Goal: Task Accomplishment & Management: Manage account settings

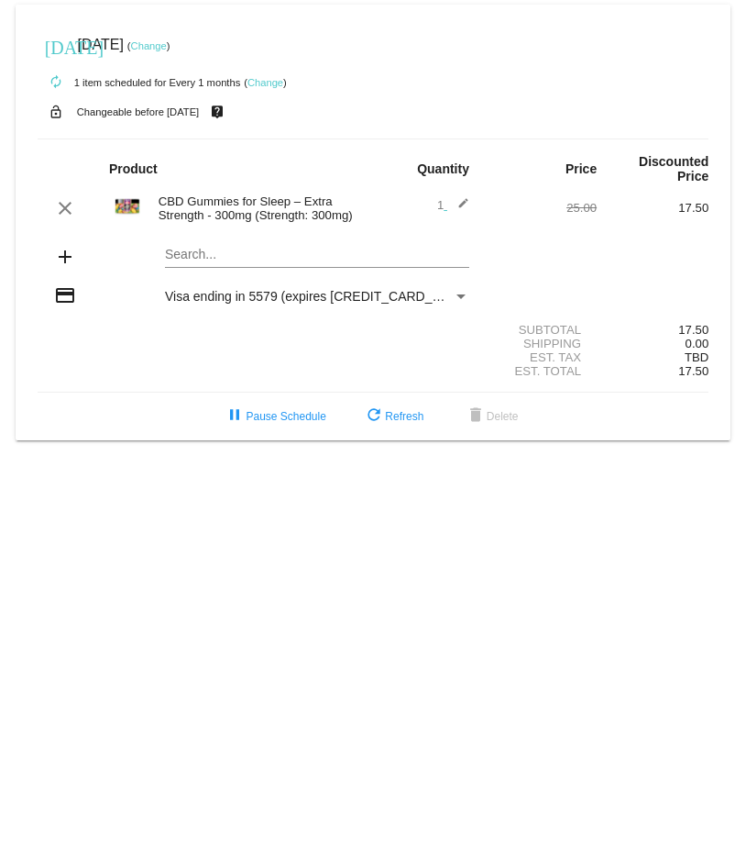
click at [461, 197] on mat-icon "edit" at bounding box center [458, 208] width 22 height 22
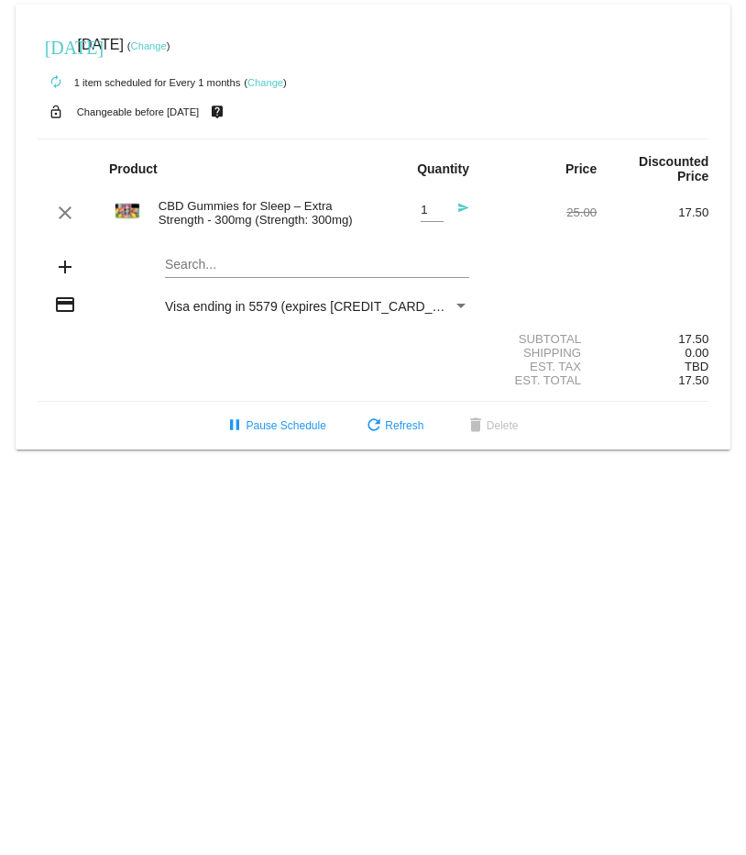
click at [261, 204] on div "CBD Gummies for Sleep – Extra Strength - 300mg (Strength: 300mg)" at bounding box center [261, 213] width 224 height 28
click at [195, 255] on mat-card "[DATE] [DATE] ( Change ) autorenew 1 item scheduled for Every 1 months ( Change…" at bounding box center [374, 227] width 716 height 445
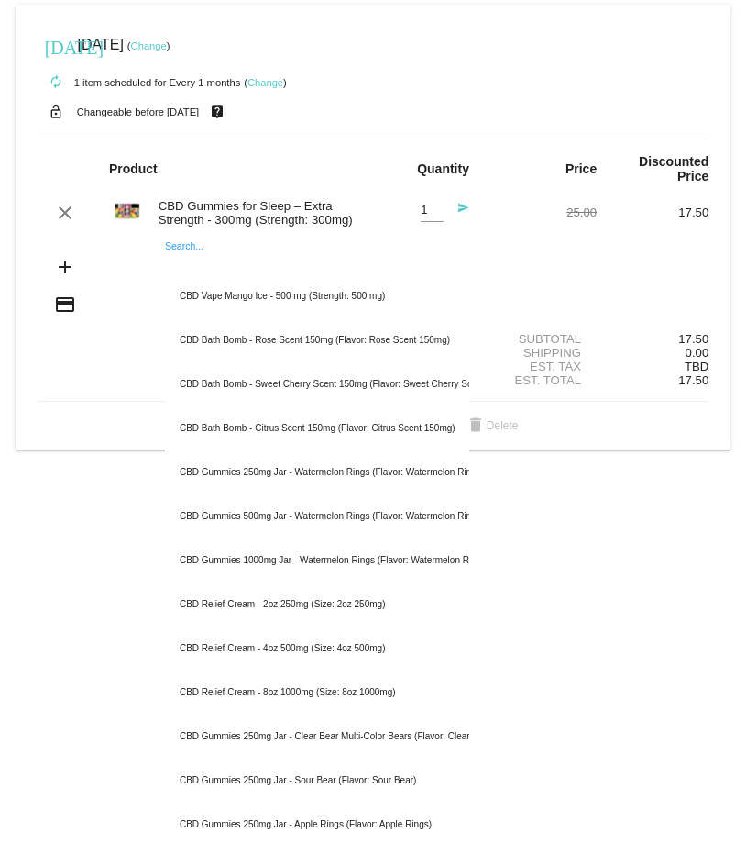
click at [194, 199] on div "CBD Gummies for Sleep – Extra Strength - 300mg (Strength: 300mg)" at bounding box center [261, 213] width 224 height 28
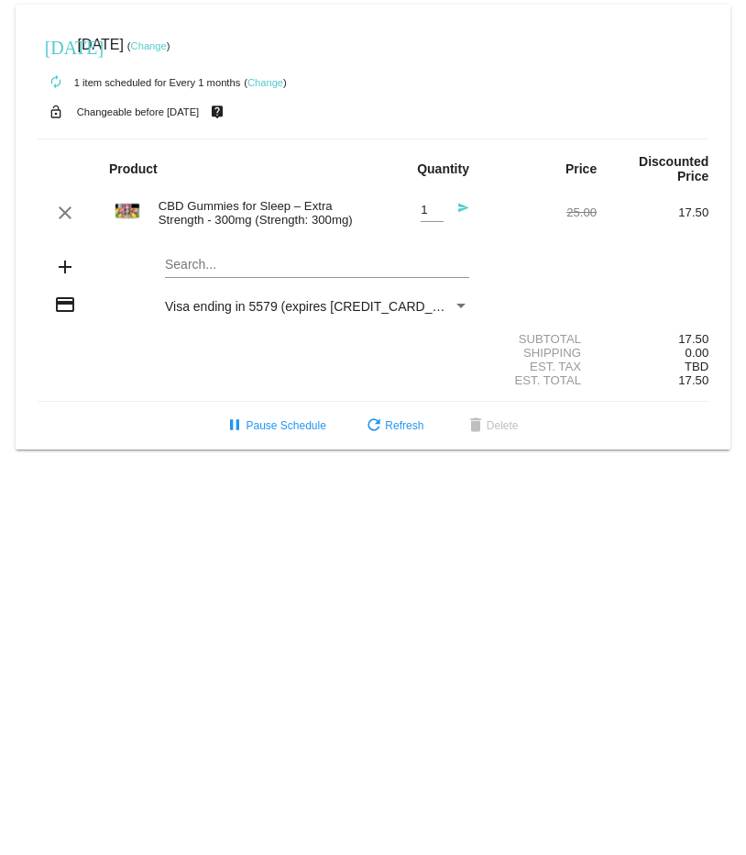
click at [572, 81] on div "autorenew 1 item scheduled for Every 1 months ( Change )" at bounding box center [374, 81] width 672 height 37
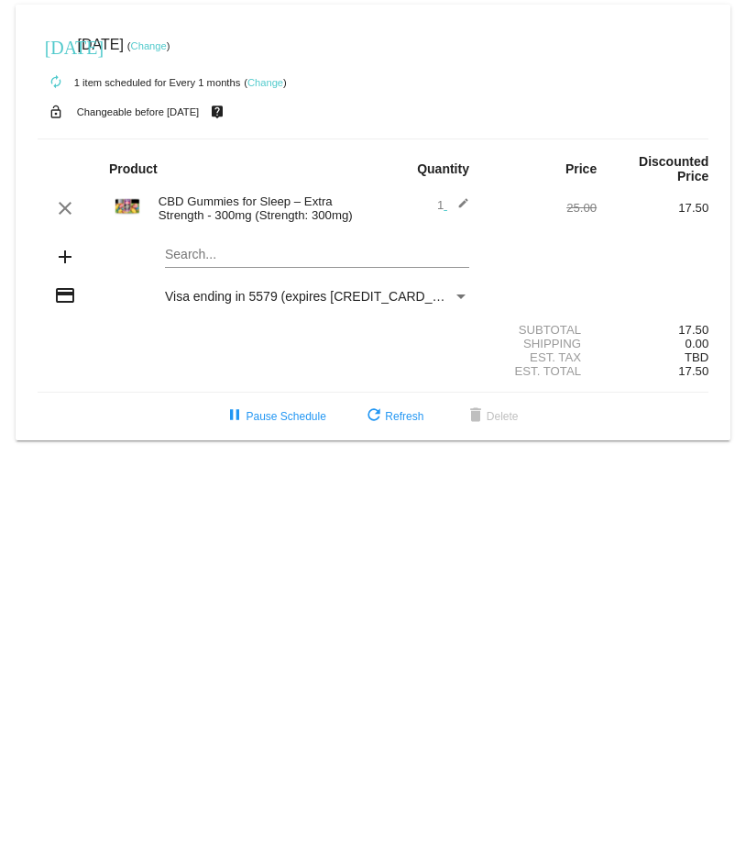
click at [458, 197] on mat-icon "edit" at bounding box center [458, 208] width 22 height 22
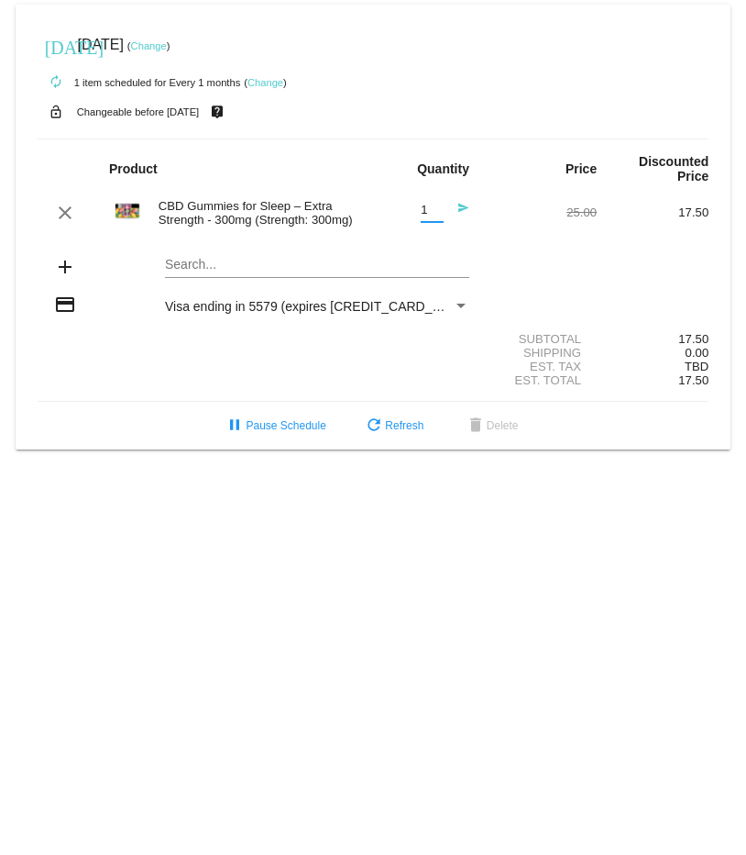
click at [428, 204] on input "1" at bounding box center [432, 211] width 23 height 14
type input "2"
click at [438, 204] on input "2" at bounding box center [432, 211] width 23 height 14
click at [649, 242] on div "add Search..." at bounding box center [374, 268] width 672 height 52
click at [392, 419] on span "refresh Refresh" at bounding box center [393, 425] width 61 height 13
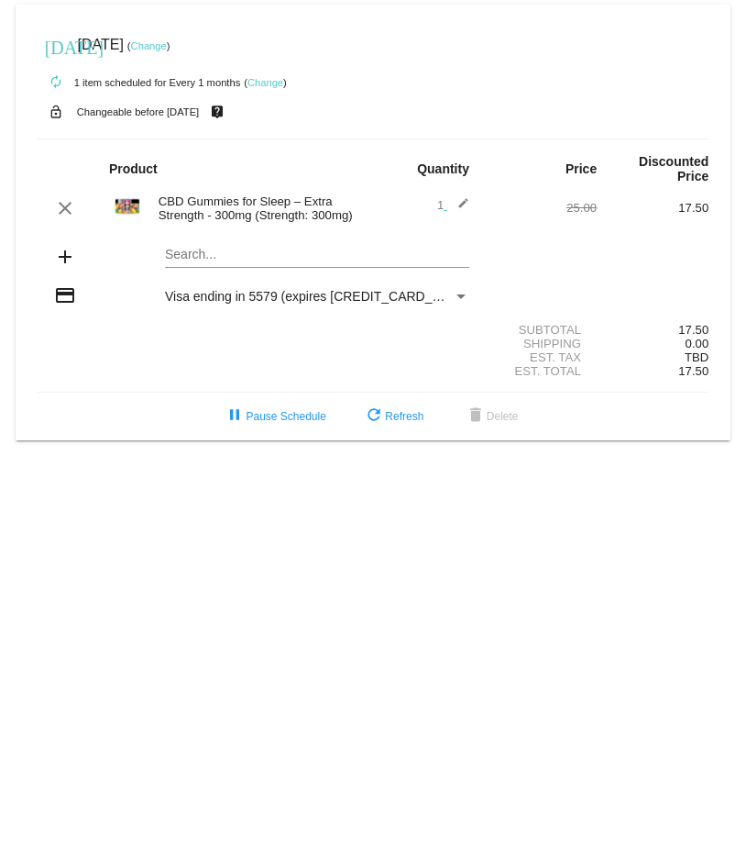
click at [63, 246] on mat-icon "add" at bounding box center [65, 257] width 22 height 22
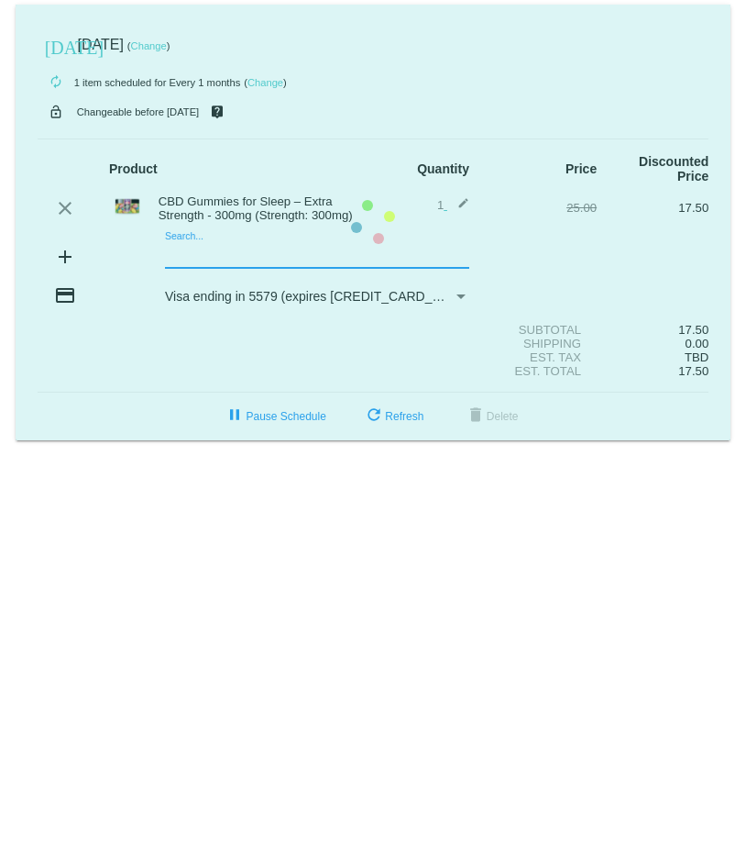
click at [182, 235] on mat-card "[DATE] [DATE] ( Change ) autorenew 1 item scheduled for Every 1 months ( Change…" at bounding box center [374, 223] width 716 height 436
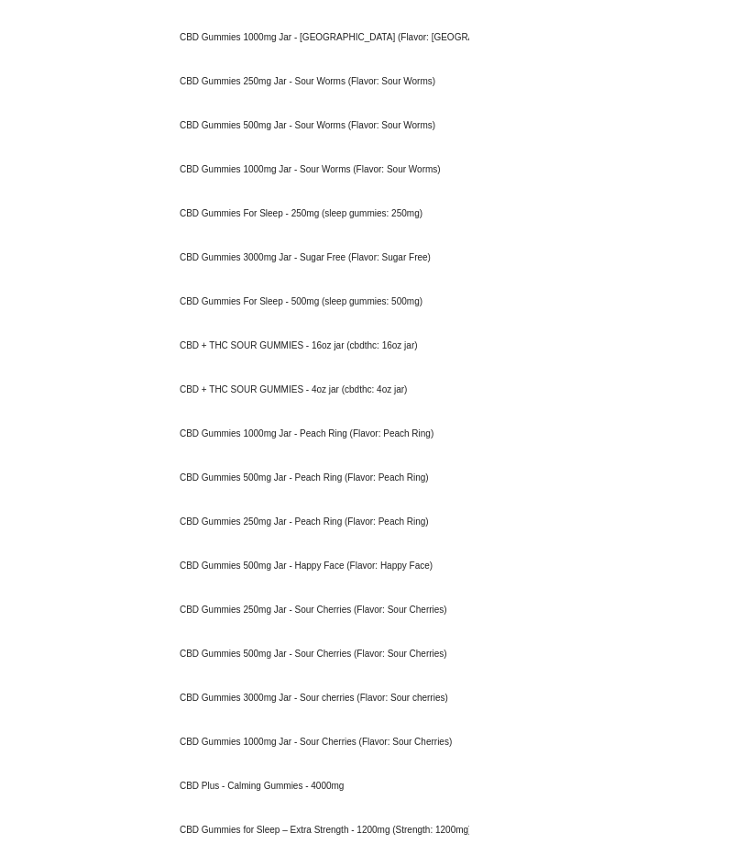
scroll to position [1728, 0]
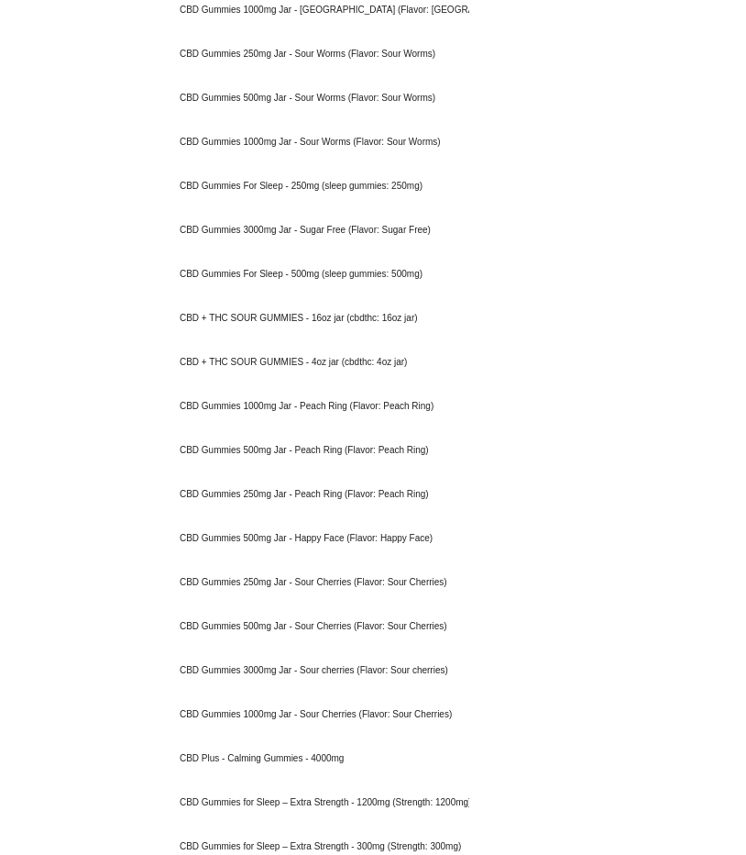
type input "CBD Gummies"
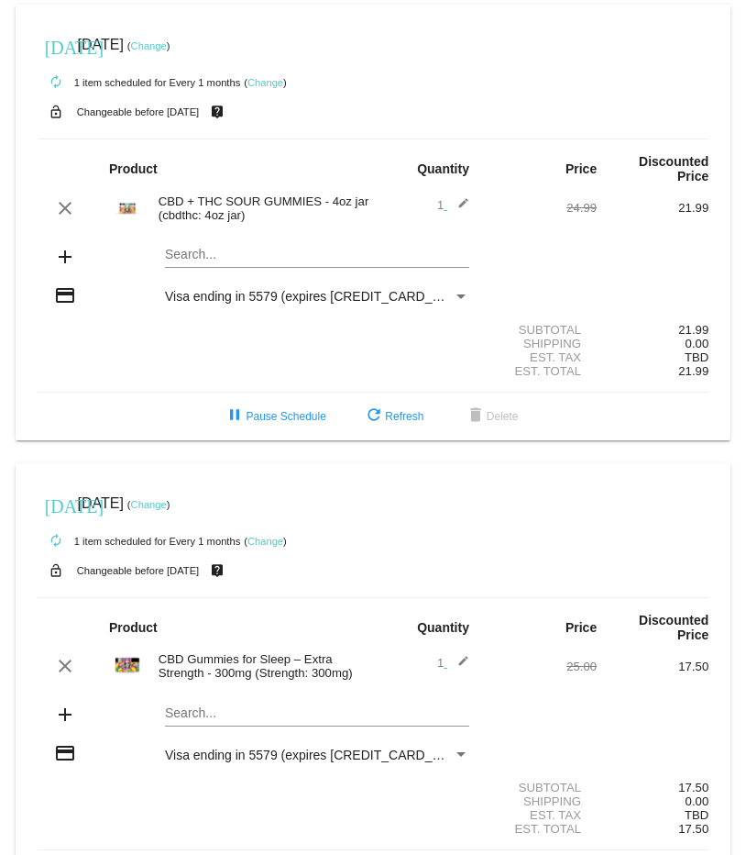
click at [267, 86] on link "Change" at bounding box center [266, 82] width 36 height 11
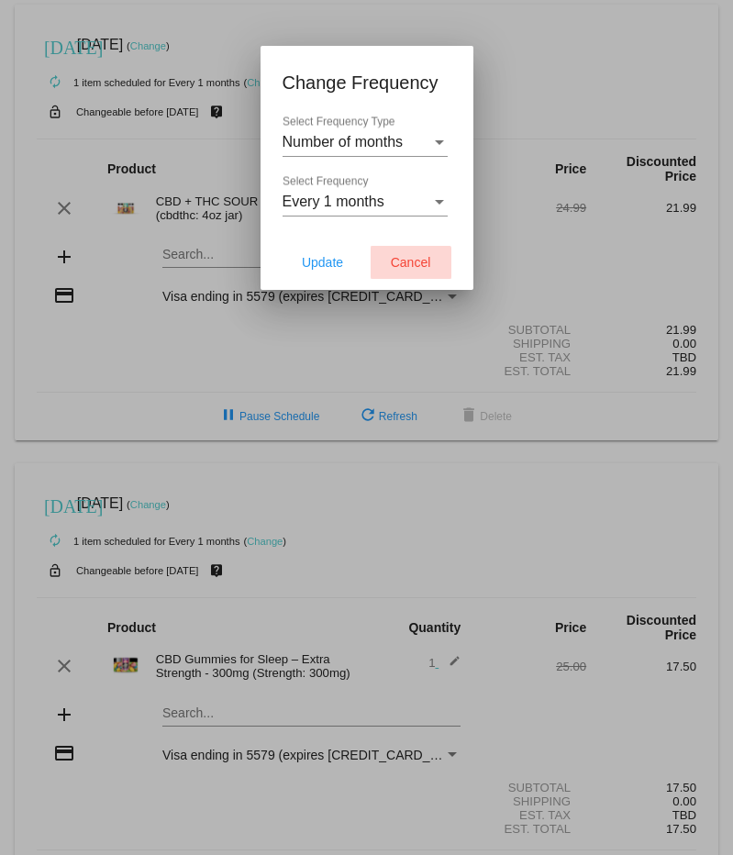
click at [403, 266] on span "Cancel" at bounding box center [411, 262] width 40 height 15
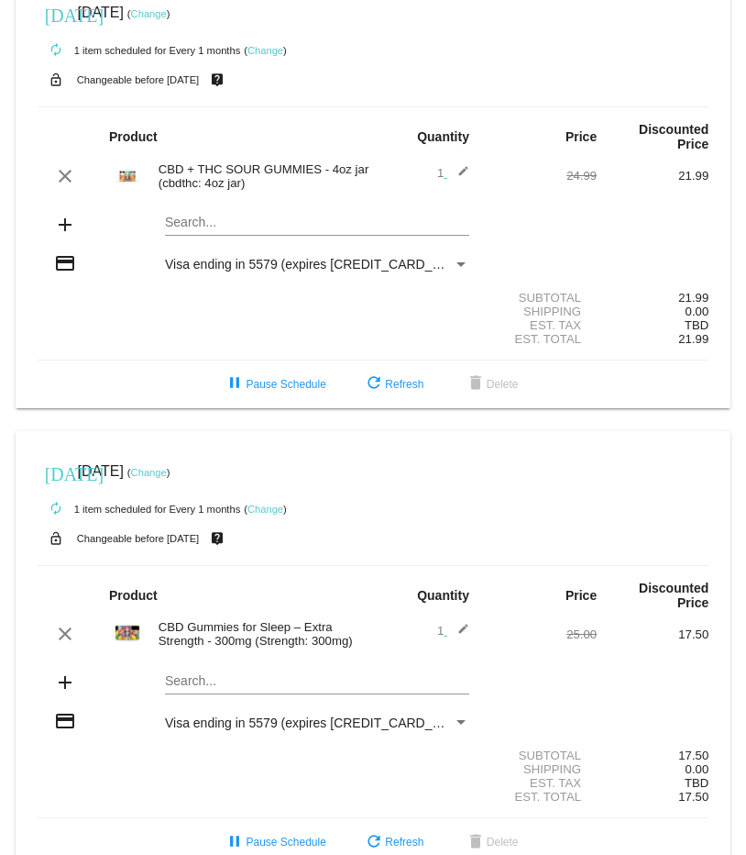
scroll to position [48, 0]
